Goal: Check status: Check status

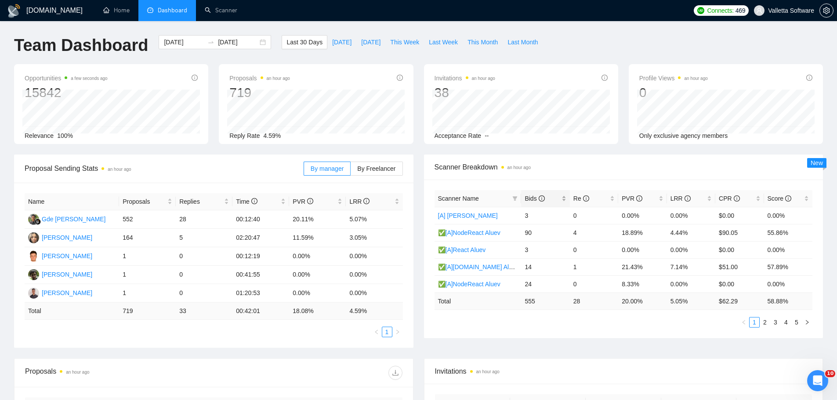
click at [525, 199] on span "Bids" at bounding box center [535, 198] width 20 height 7
click at [361, 42] on span "[DATE]" at bounding box center [370, 42] width 19 height 10
click at [400, 44] on span "This Week" at bounding box center [404, 42] width 29 height 10
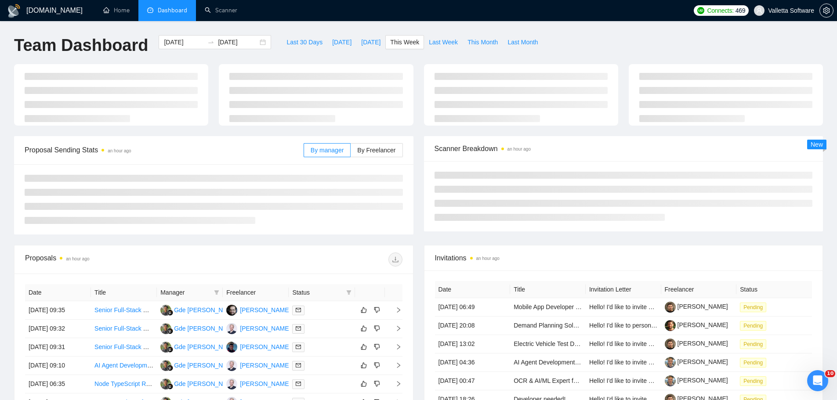
type input "[DATE]"
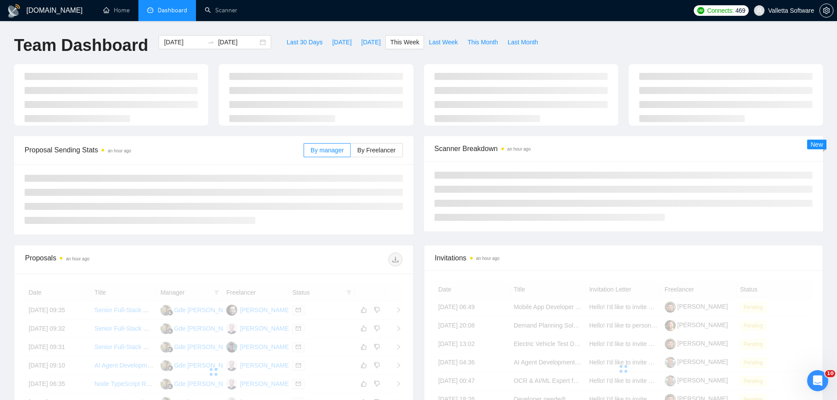
type input "[DATE]"
click at [361, 44] on span "[DATE]" at bounding box center [370, 42] width 19 height 10
type input "[DATE]"
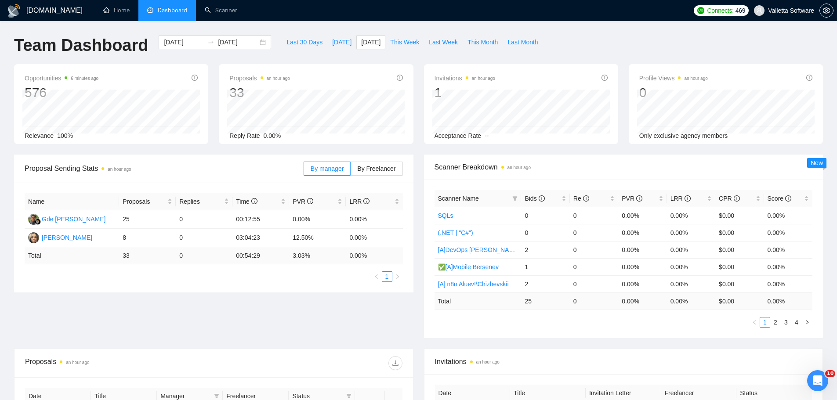
click at [230, 305] on div "Proposal Sending Stats an hour ago By manager By Freelancer Name Proposals Repl…" at bounding box center [418, 252] width 819 height 194
click at [390, 40] on span "This Week" at bounding box center [404, 42] width 29 height 10
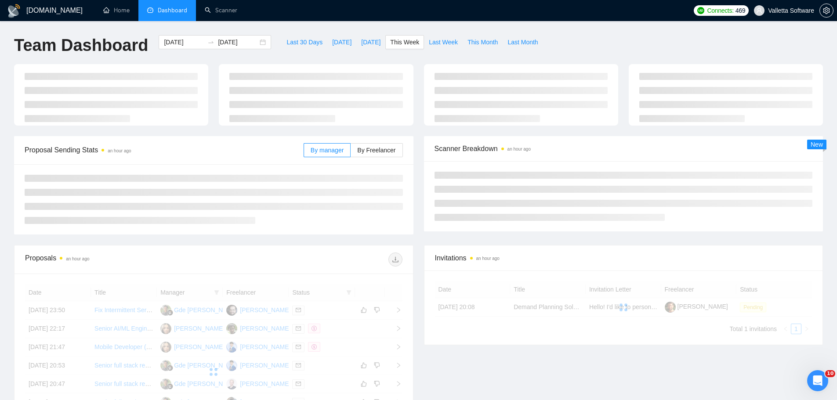
type input "[DATE]"
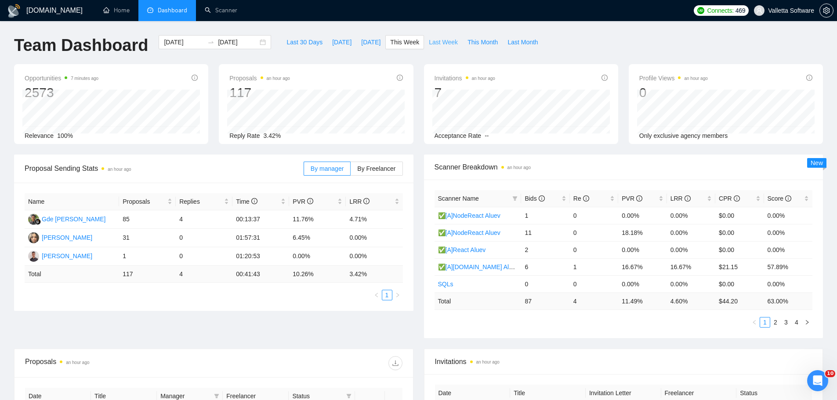
click at [447, 43] on span "Last Week" at bounding box center [443, 42] width 29 height 10
type input "[DATE]"
click at [390, 40] on span "This Week" at bounding box center [404, 42] width 29 height 10
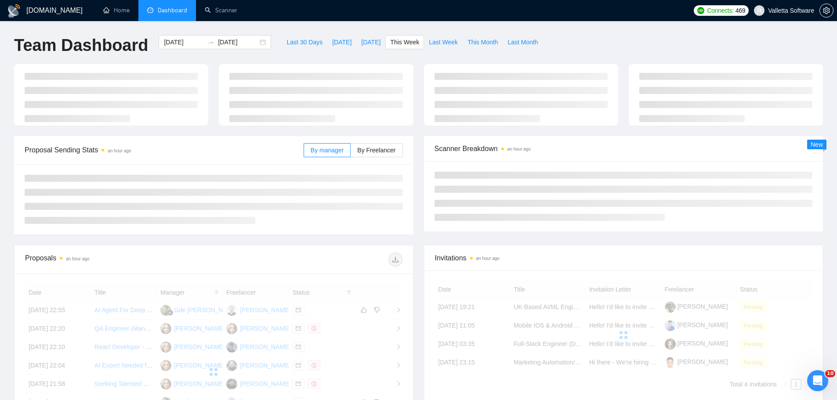
type input "[DATE]"
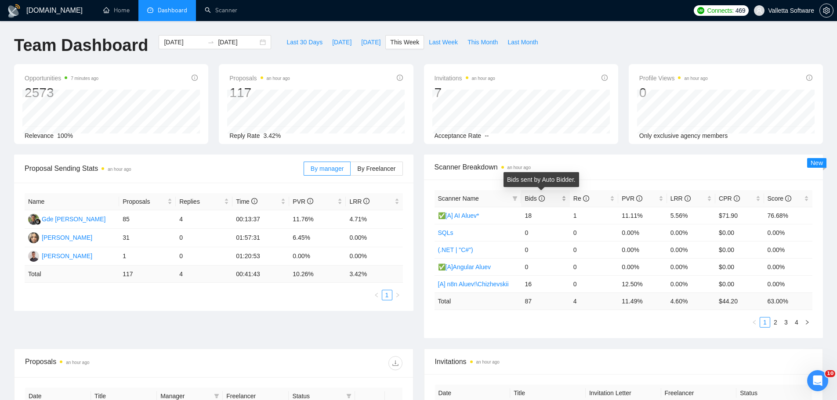
click at [542, 196] on icon "info-circle" at bounding box center [542, 199] width 6 height 6
